Goal: Information Seeking & Learning: Learn about a topic

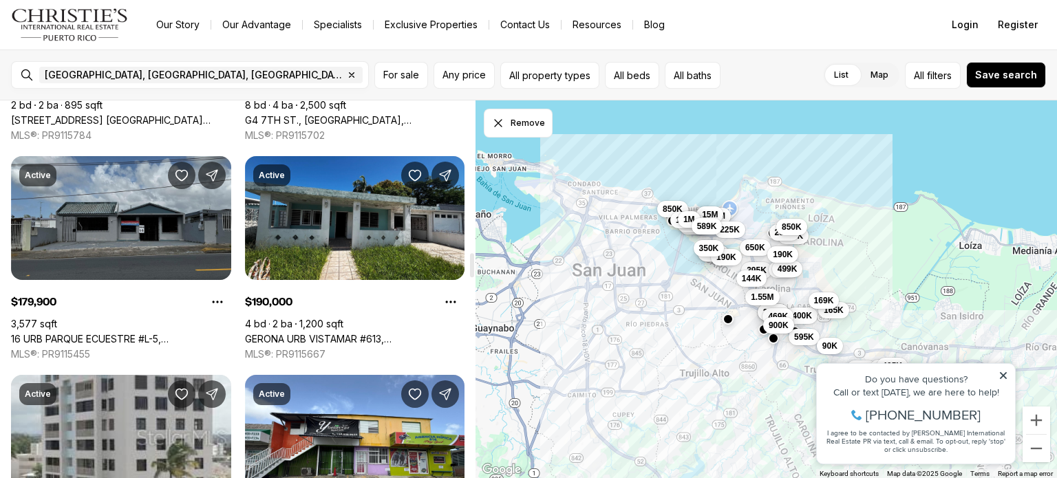
scroll to position [2409, 0]
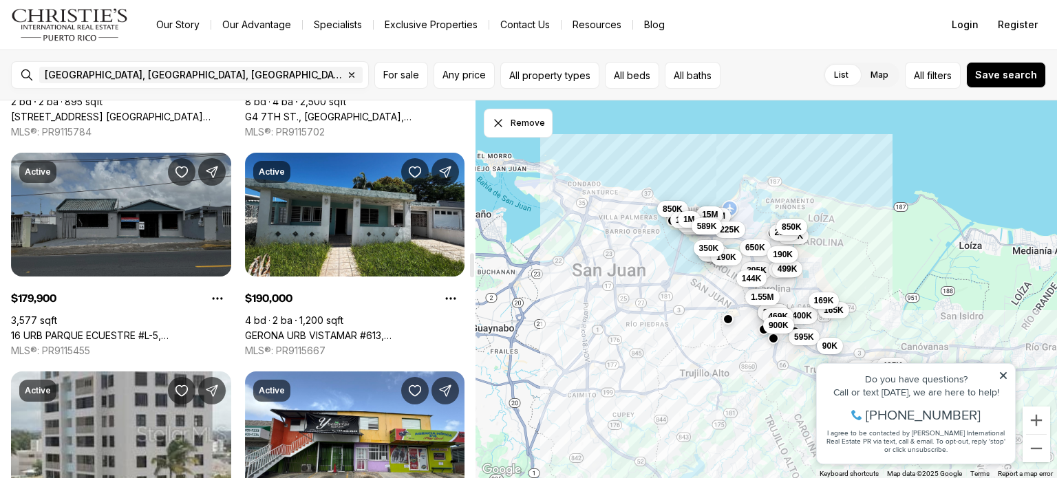
click at [116, 330] on link "16 URB PARQUE ECUESTRE #L-5, [GEOGRAPHIC_DATA], 00987" at bounding box center [121, 336] width 220 height 12
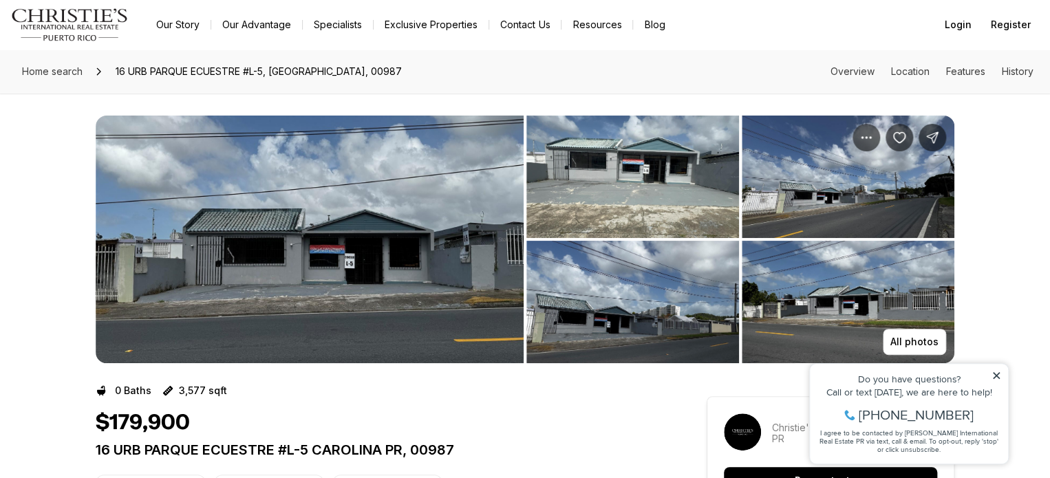
click at [272, 258] on img "View image gallery" at bounding box center [310, 240] width 428 height 248
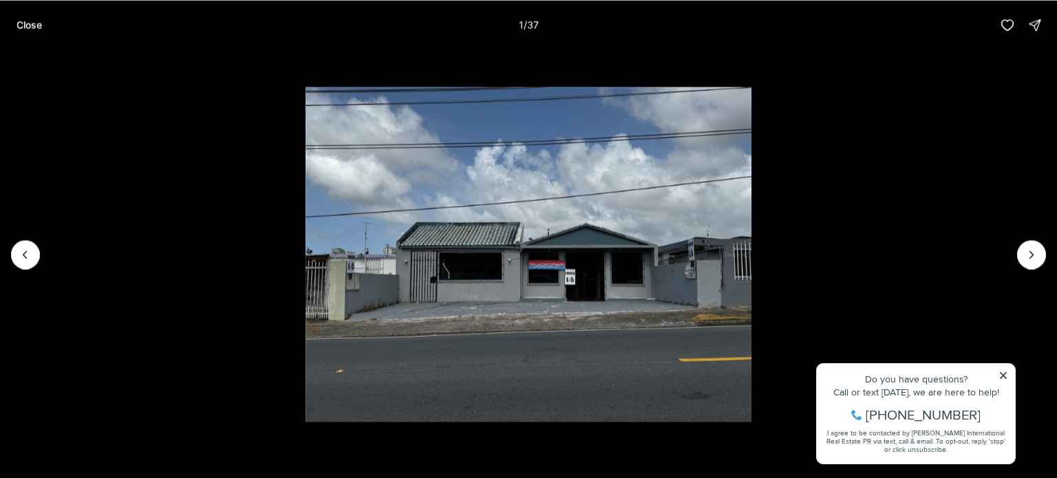
click at [648, 242] on img "1 of 37" at bounding box center [529, 254] width 447 height 335
click at [1027, 258] on icon "Next slide" at bounding box center [1032, 255] width 14 height 14
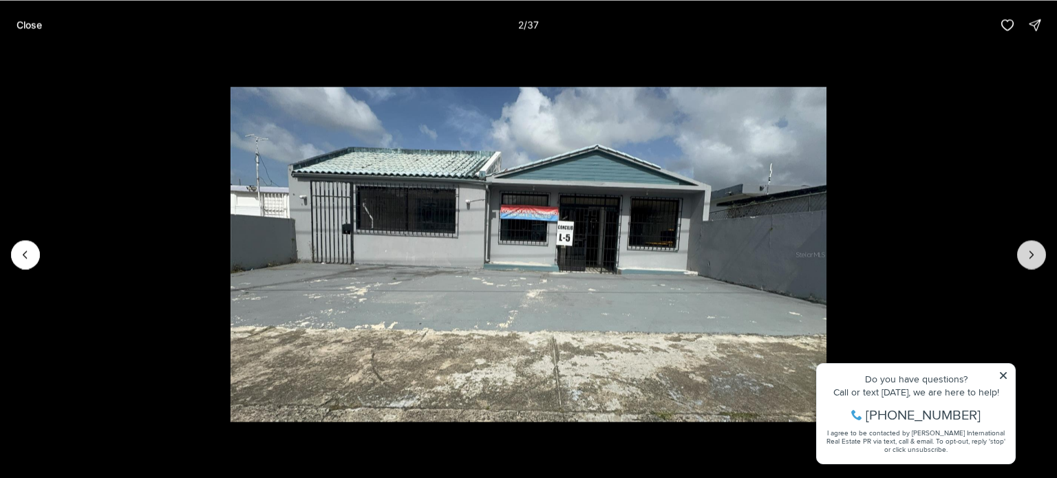
click at [1022, 255] on button "Next slide" at bounding box center [1031, 254] width 29 height 29
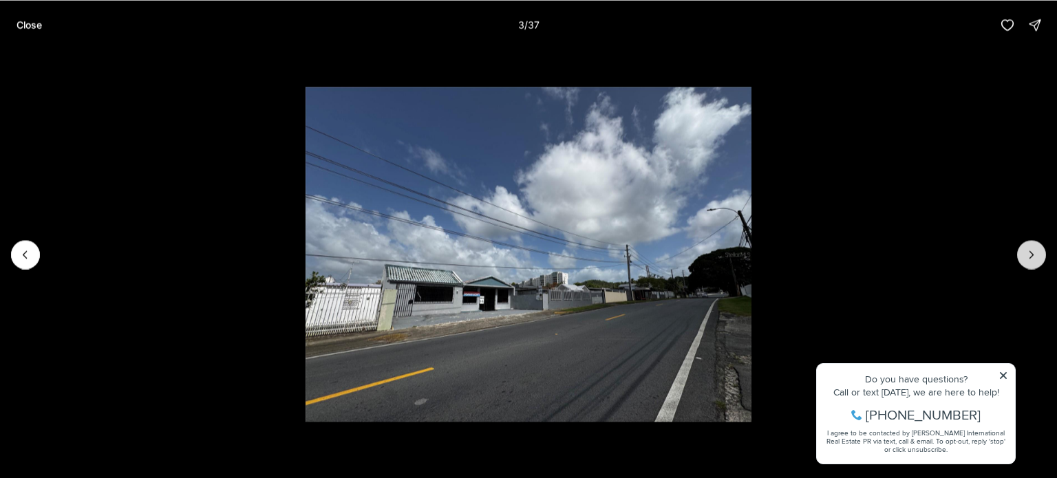
click at [1022, 255] on button "Next slide" at bounding box center [1031, 254] width 29 height 29
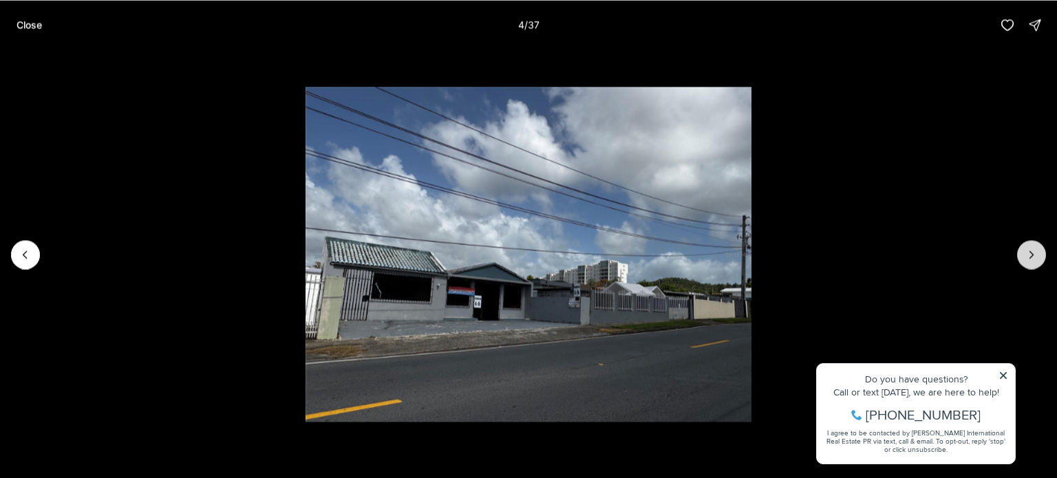
click at [1022, 255] on button "Next slide" at bounding box center [1031, 254] width 29 height 29
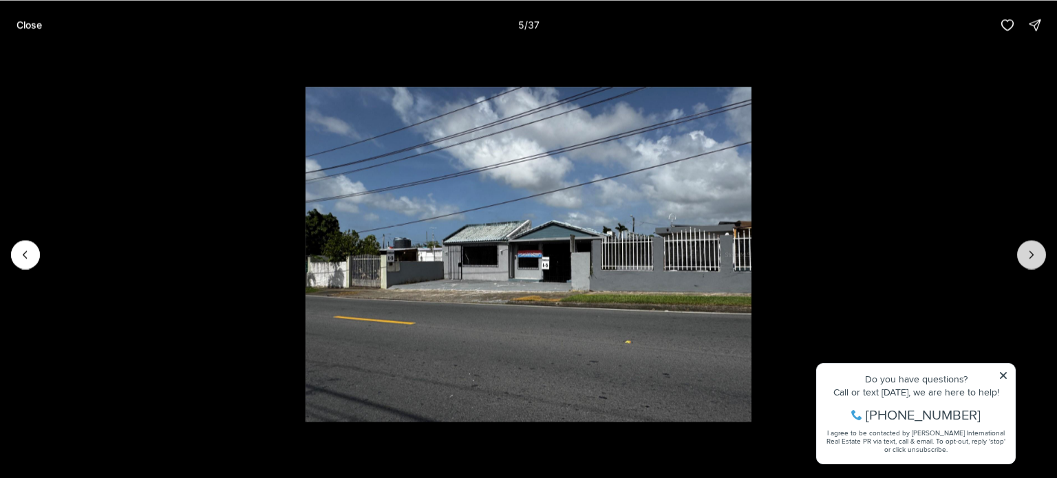
click at [1022, 255] on button "Next slide" at bounding box center [1031, 254] width 29 height 29
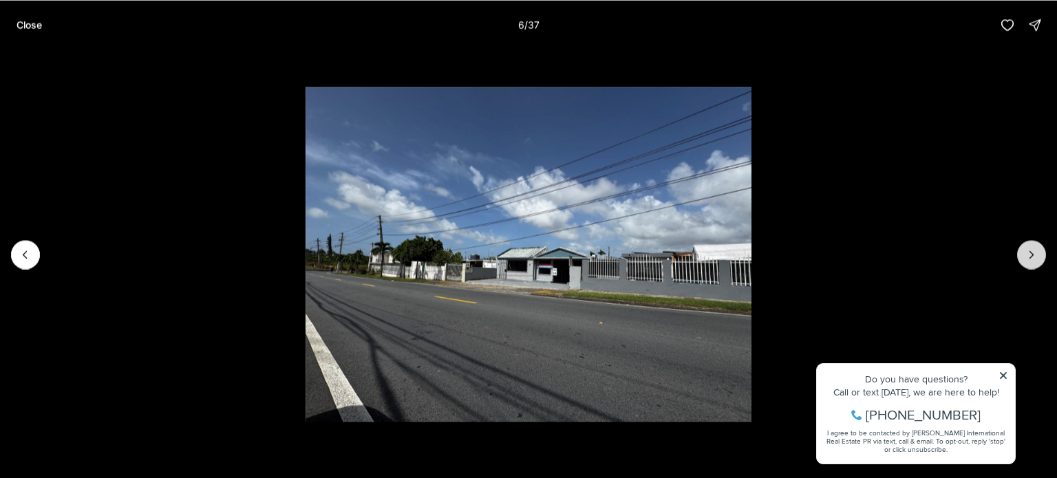
click at [1022, 255] on button "Next slide" at bounding box center [1031, 254] width 29 height 29
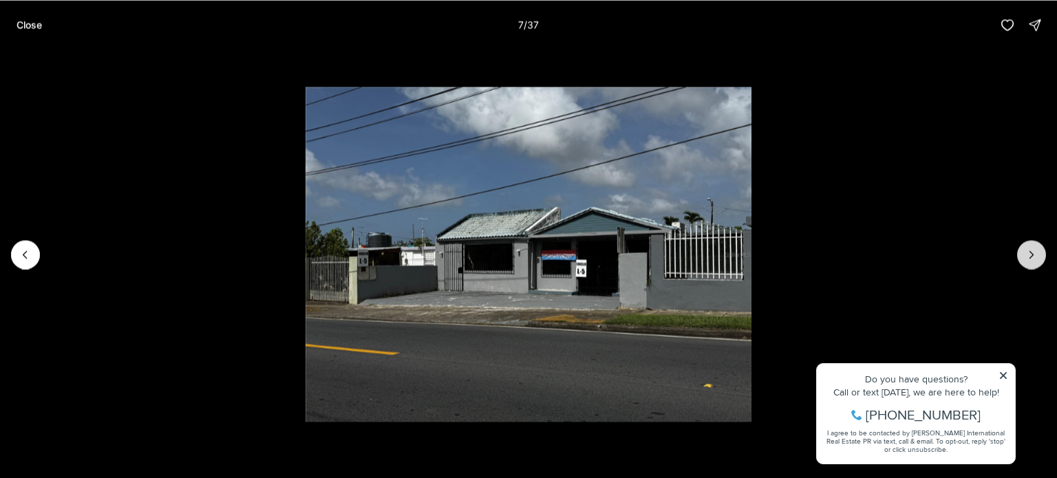
click at [1022, 254] on button "Next slide" at bounding box center [1031, 254] width 29 height 29
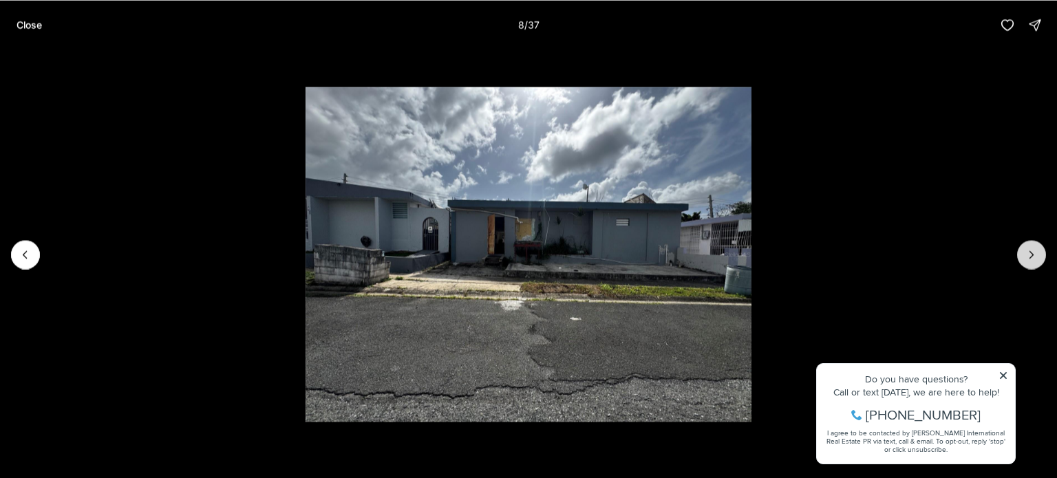
click at [1027, 255] on icon "Next slide" at bounding box center [1032, 255] width 14 height 14
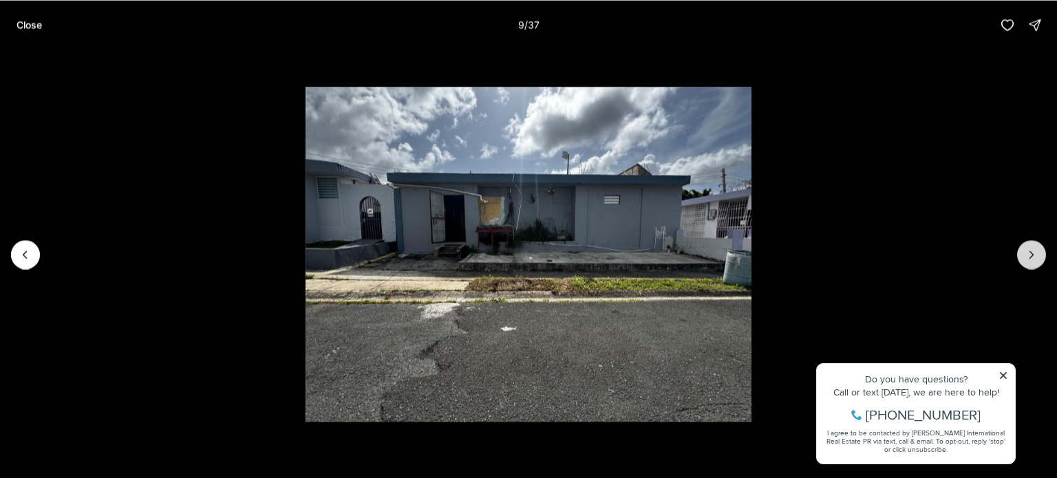
click at [1025, 255] on icon "Next slide" at bounding box center [1032, 255] width 14 height 14
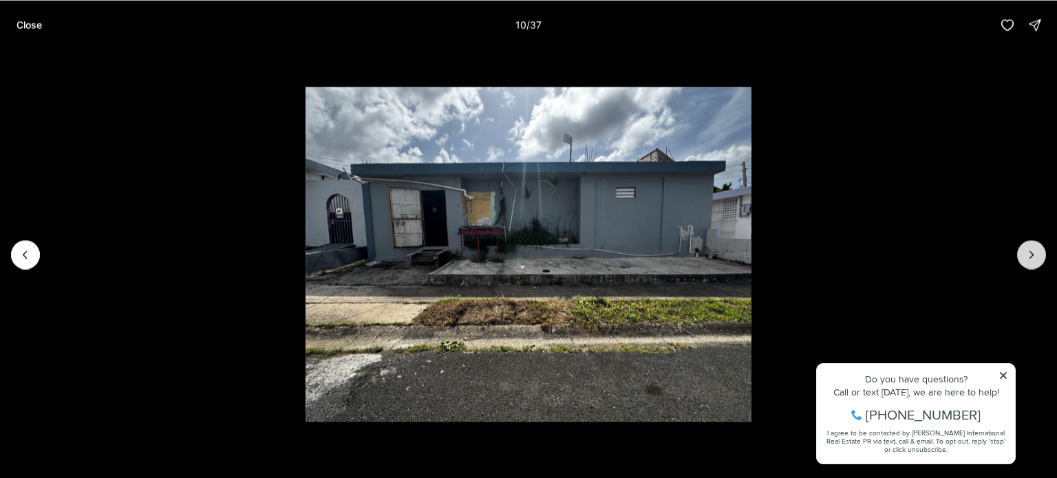
click at [1025, 255] on icon "Next slide" at bounding box center [1032, 255] width 14 height 14
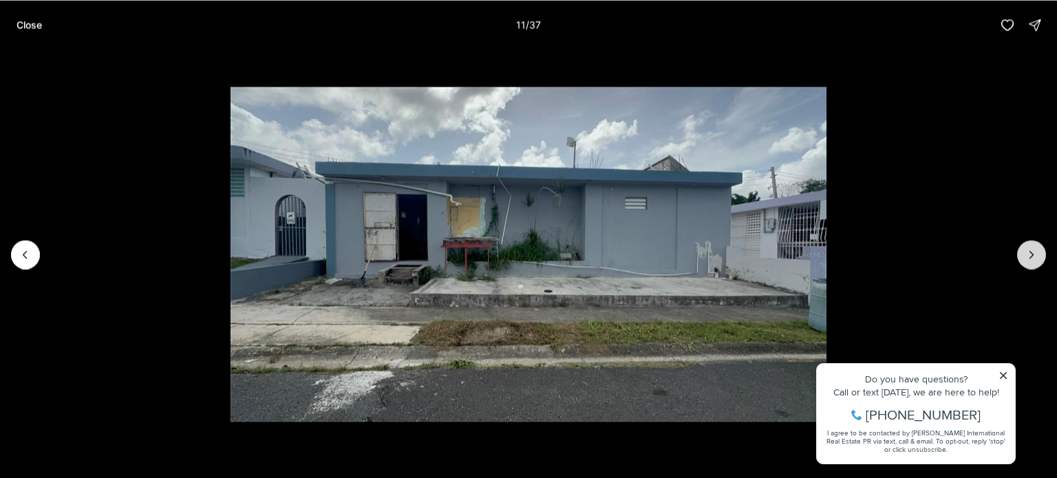
click at [1024, 255] on button "Next slide" at bounding box center [1031, 254] width 29 height 29
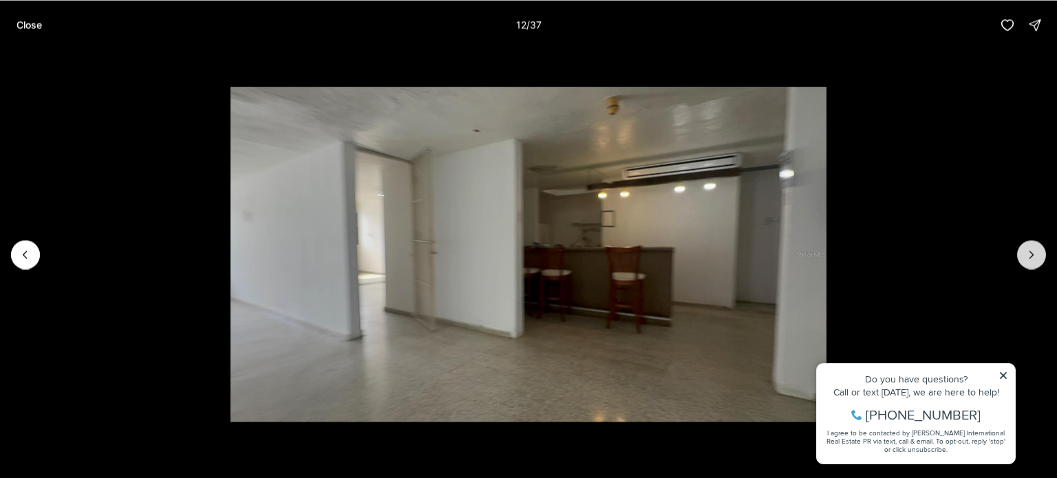
click at [1024, 255] on button "Next slide" at bounding box center [1031, 254] width 29 height 29
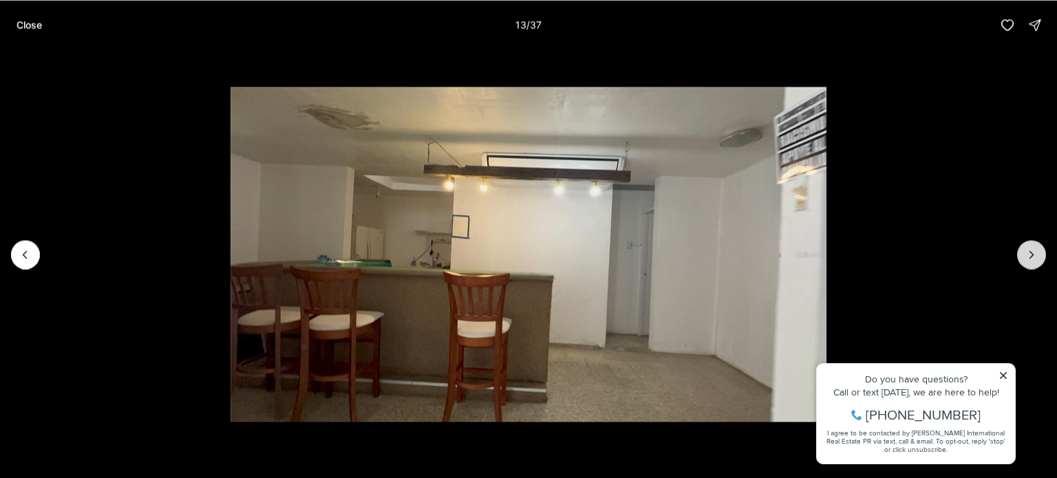
click at [1023, 256] on button "Next slide" at bounding box center [1031, 254] width 29 height 29
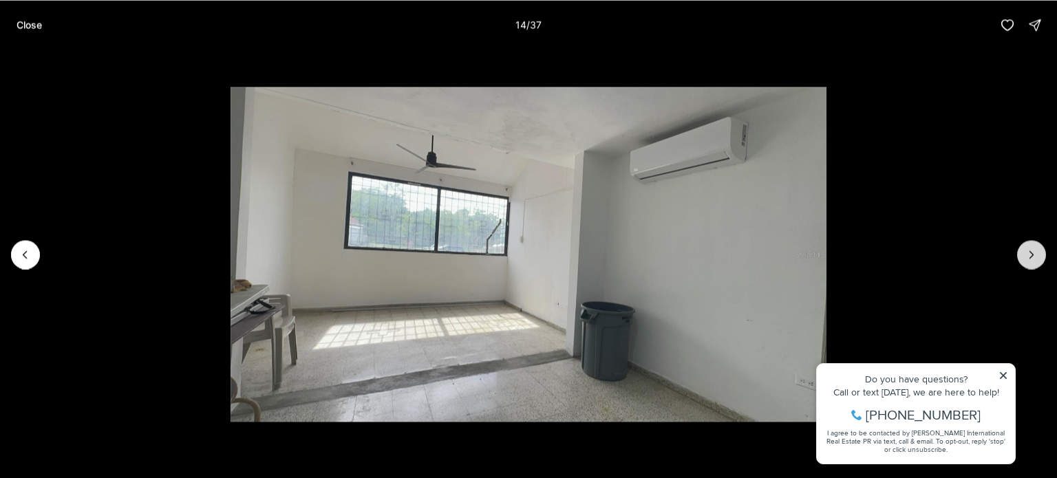
click at [1023, 256] on button "Next slide" at bounding box center [1031, 254] width 29 height 29
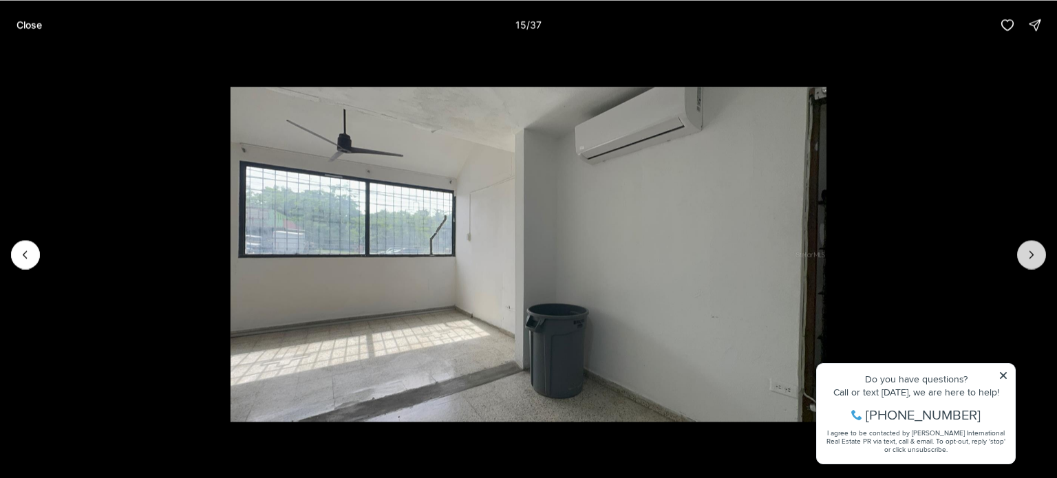
click at [1023, 256] on button "Next slide" at bounding box center [1031, 254] width 29 height 29
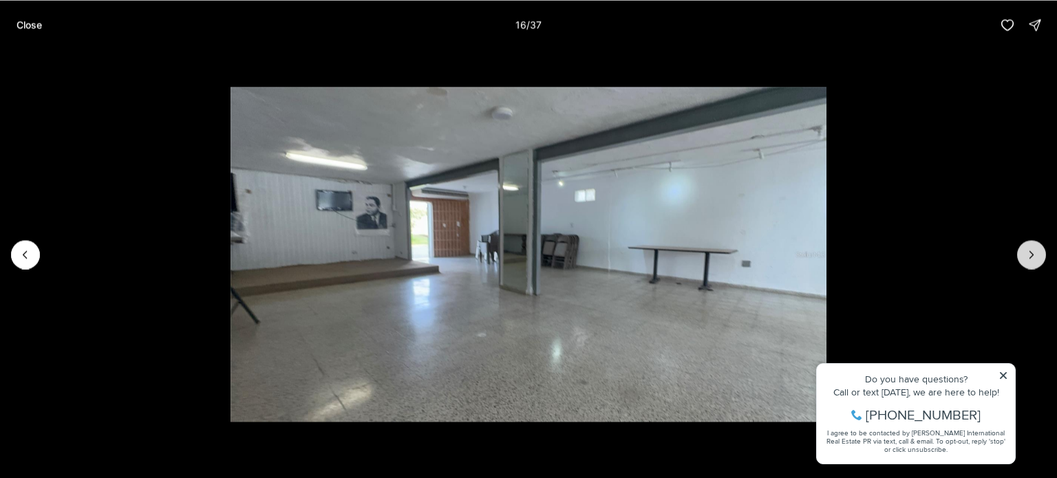
click at [1021, 257] on button "Next slide" at bounding box center [1031, 254] width 29 height 29
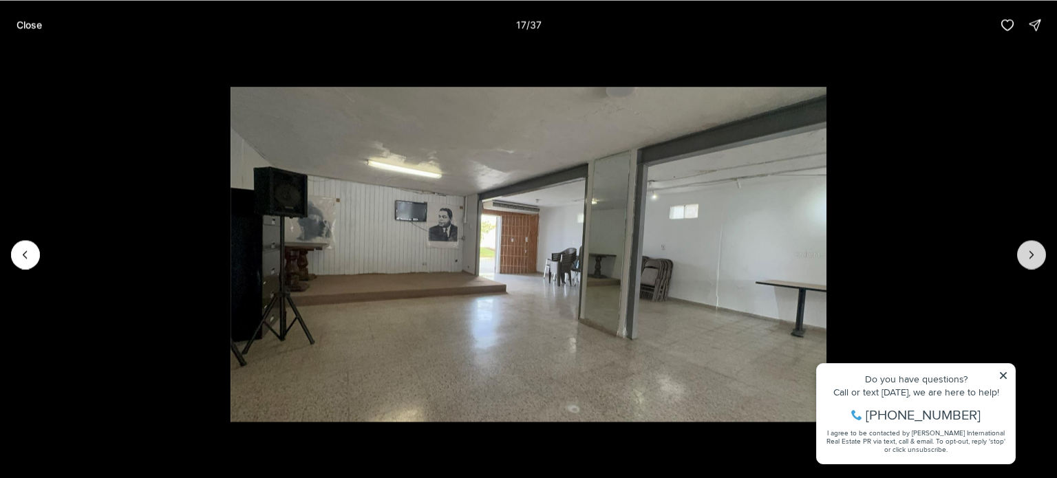
click at [1020, 257] on button "Next slide" at bounding box center [1031, 254] width 29 height 29
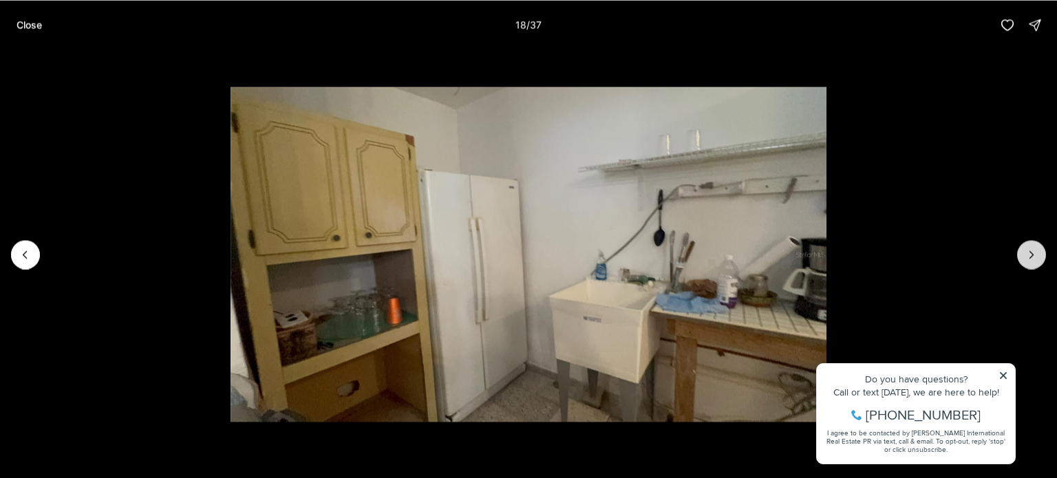
click at [1020, 257] on button "Next slide" at bounding box center [1031, 254] width 29 height 29
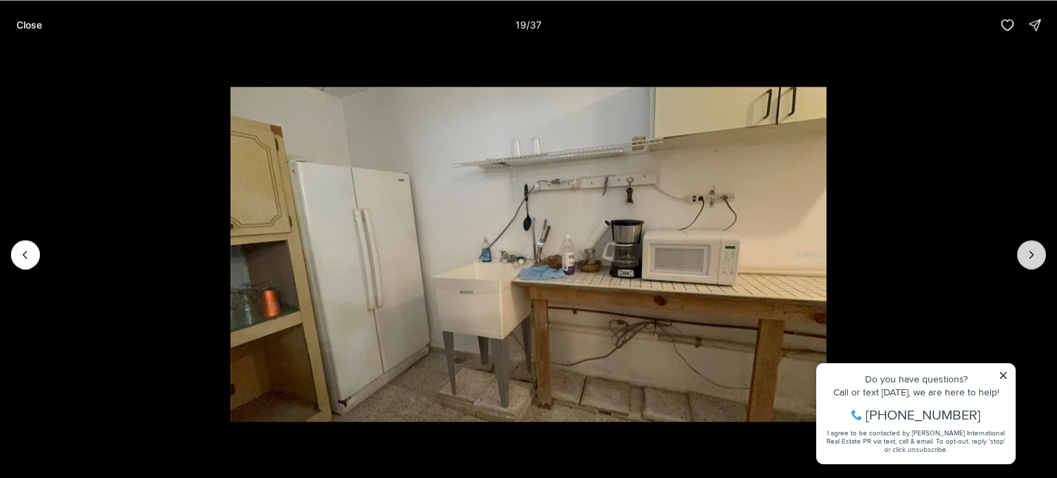
click at [1020, 257] on button "Next slide" at bounding box center [1031, 254] width 29 height 29
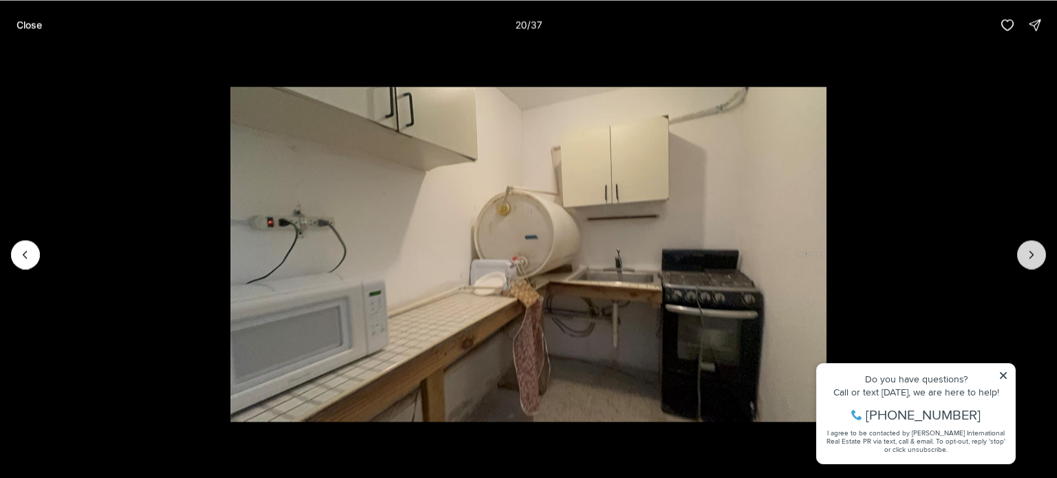
click at [1020, 257] on button "Next slide" at bounding box center [1031, 254] width 29 height 29
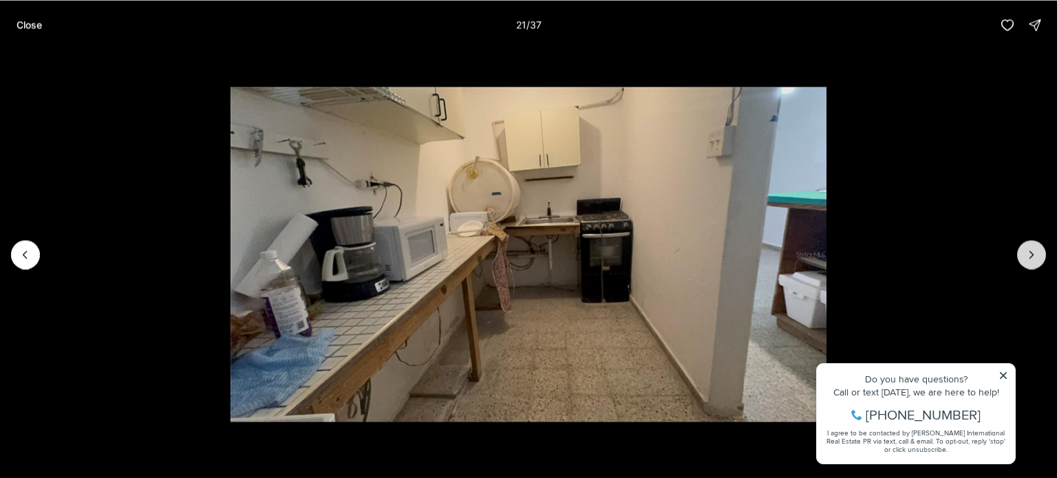
click at [1020, 257] on button "Next slide" at bounding box center [1031, 254] width 29 height 29
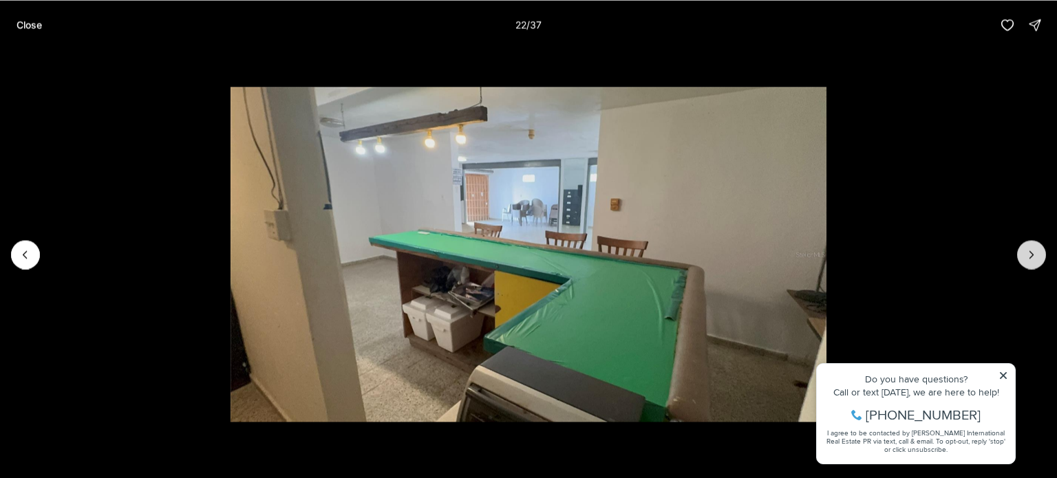
click at [1020, 257] on button "Next slide" at bounding box center [1031, 254] width 29 height 29
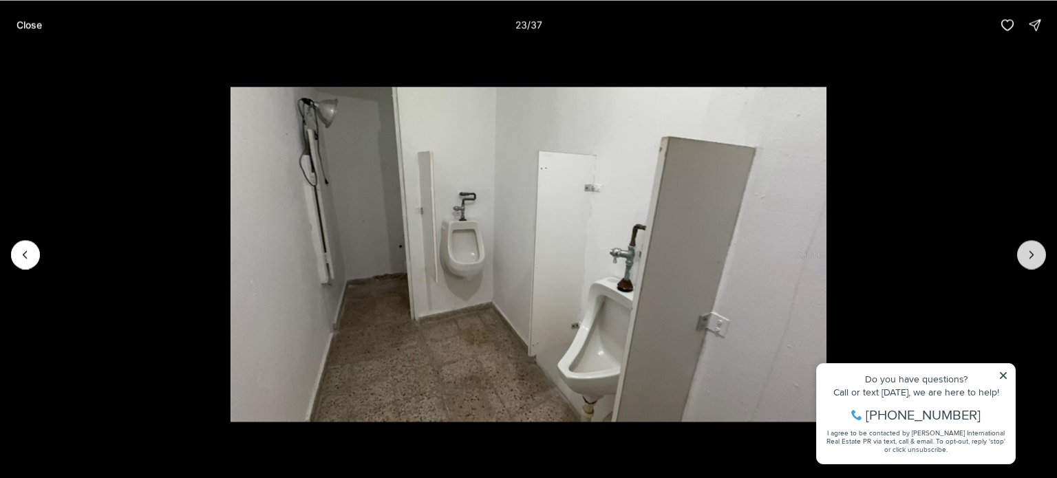
click at [1020, 257] on button "Next slide" at bounding box center [1031, 254] width 29 height 29
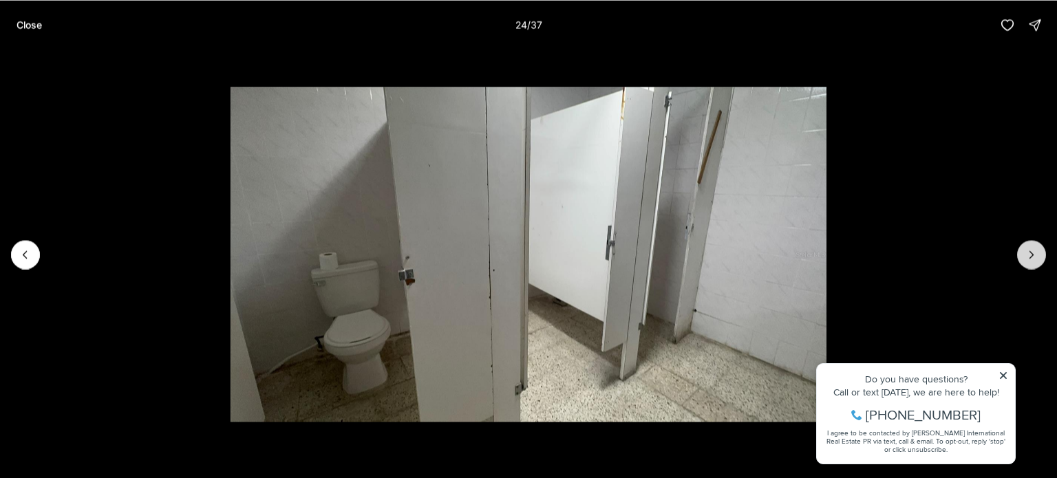
click at [1019, 258] on button "Next slide" at bounding box center [1031, 254] width 29 height 29
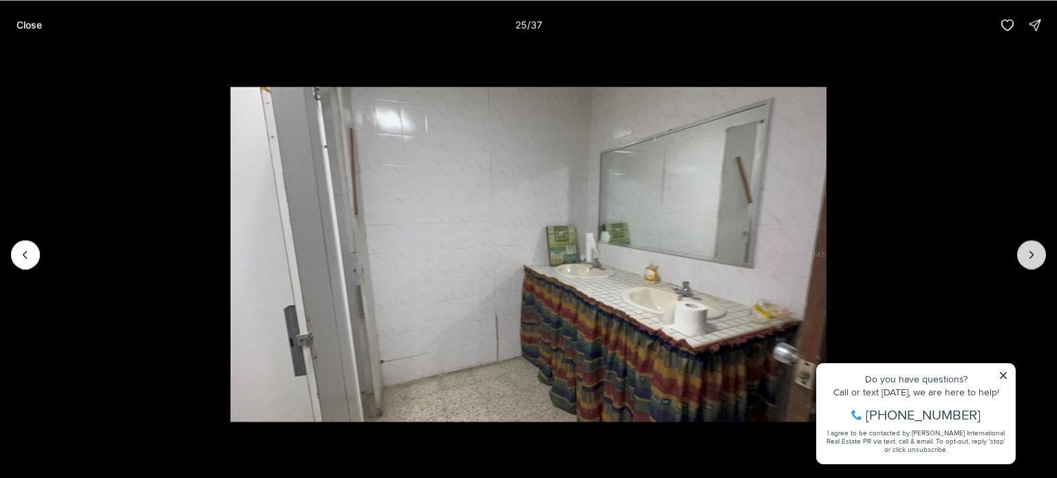
click at [1019, 258] on button "Next slide" at bounding box center [1031, 254] width 29 height 29
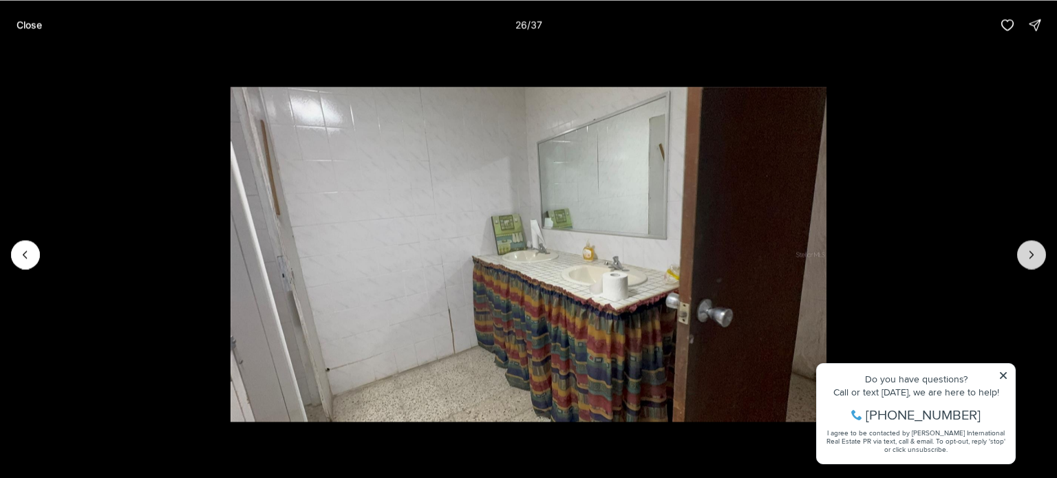
click at [1019, 258] on button "Next slide" at bounding box center [1031, 254] width 29 height 29
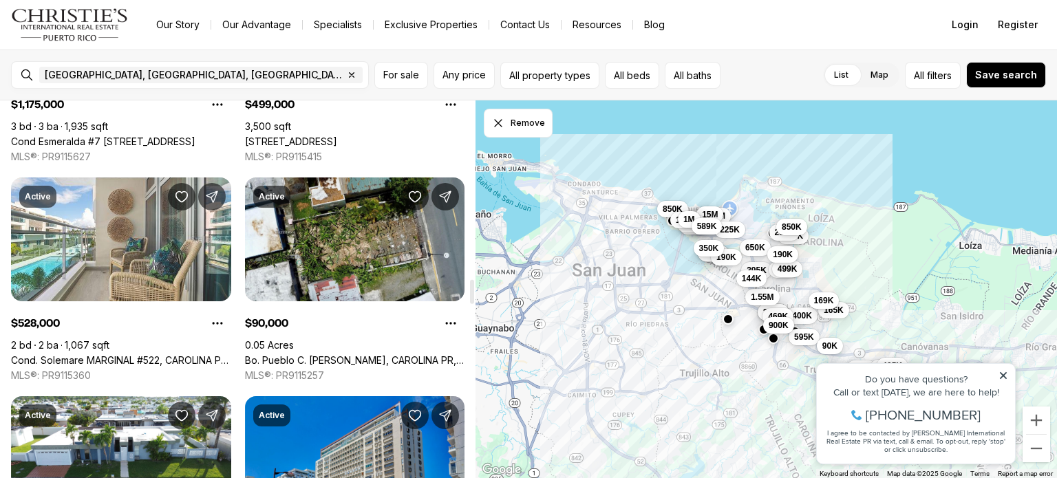
scroll to position [2890, 0]
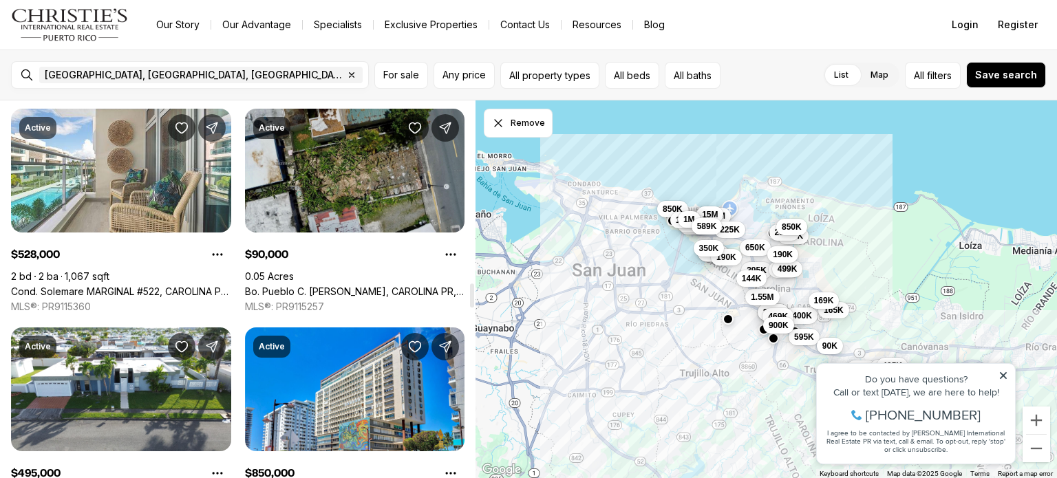
click at [323, 286] on link "Bo. Pueblo C. [PERSON_NAME], CAROLINA PR, 00985" at bounding box center [355, 292] width 220 height 12
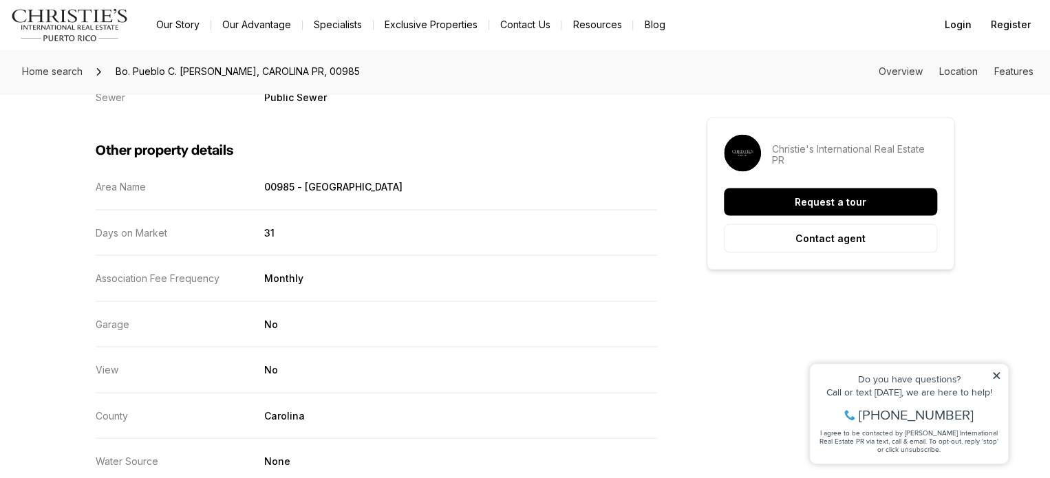
scroll to position [1239, 0]
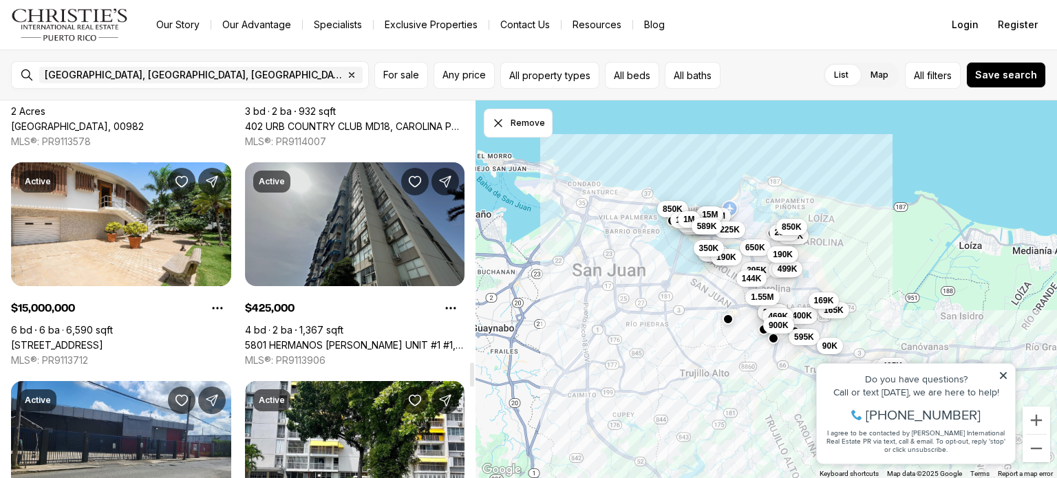
scroll to position [4149, 0]
